Goal: Download file/media: Obtain a digital file from the website

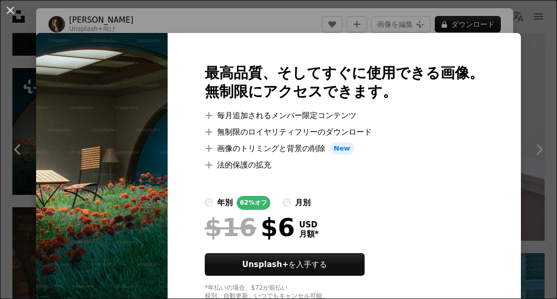
scroll to position [10727, 0]
click at [7, 28] on div "An X shape 最高品質、そしてすぐに使用できる画像。 無制限にアクセスできます。 A plus sign 毎月追加されるメンバー限定コンテンツ A p…" at bounding box center [278, 149] width 557 height 299
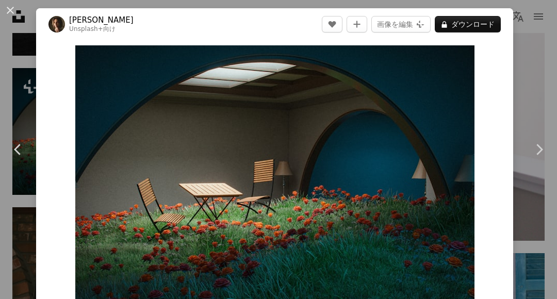
click at [14, 7] on button "An X shape" at bounding box center [10, 10] width 12 height 12
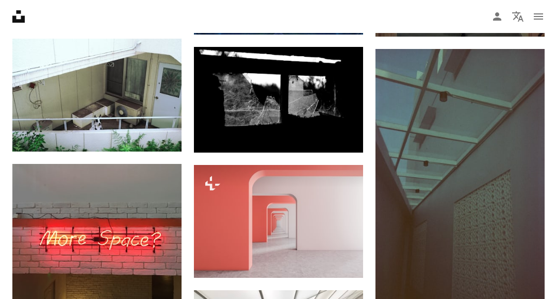
scroll to position [13165, 0]
